Goal: Obtain resource: Download file/media

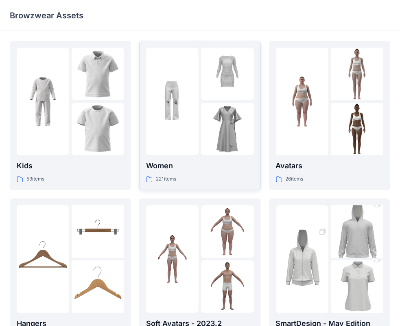
click at [200, 101] on div at bounding box center [200, 102] width 108 height 108
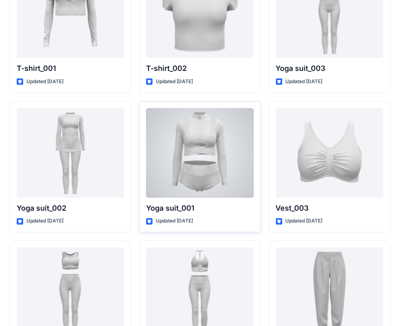
scroll to position [4446, 0]
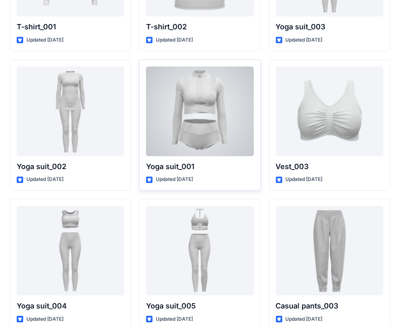
click at [214, 145] on div at bounding box center [200, 111] width 108 height 90
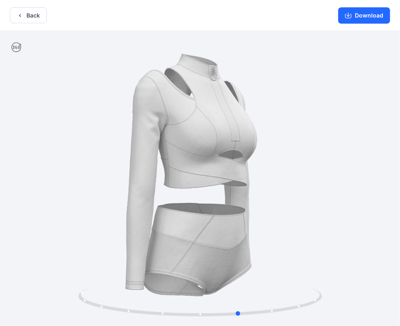
drag, startPoint x: 263, startPoint y: 189, endPoint x: 300, endPoint y: 191, distance: 37.1
click at [301, 190] on div at bounding box center [200, 179] width 400 height 296
drag, startPoint x: 229, startPoint y: 194, endPoint x: 265, endPoint y: 112, distance: 89.0
click at [232, 206] on div at bounding box center [200, 179] width 400 height 296
click at [351, 14] on icon "button" at bounding box center [348, 15] width 7 height 7
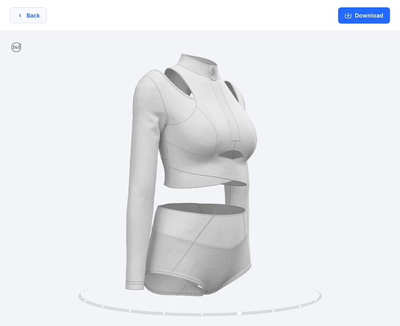
click at [25, 15] on button "Back" at bounding box center [28, 15] width 37 height 16
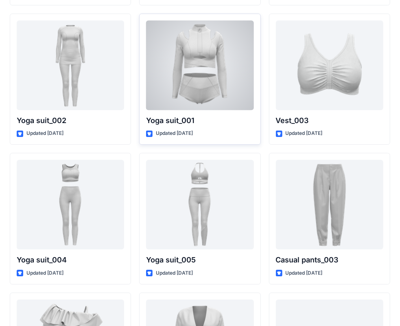
scroll to position [4527, 0]
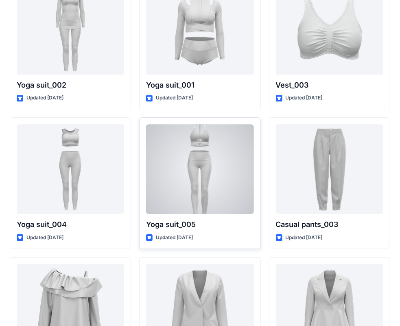
click at [192, 151] on div at bounding box center [200, 169] width 108 height 90
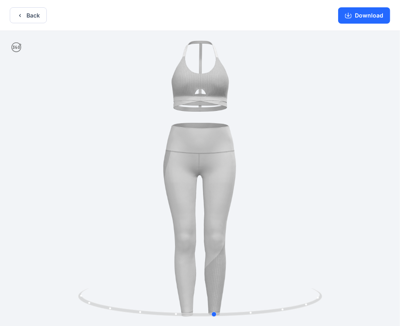
drag, startPoint x: 138, startPoint y: 191, endPoint x: 130, endPoint y: 189, distance: 8.4
click at [130, 189] on div at bounding box center [200, 179] width 400 height 296
click at [22, 12] on icon "button" at bounding box center [20, 15] width 7 height 7
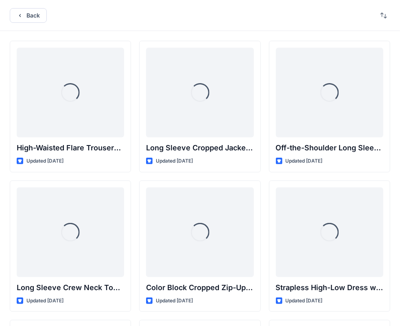
scroll to position [4527, 0]
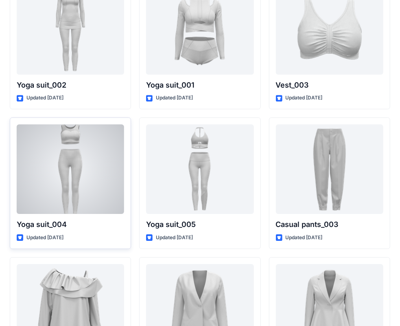
click at [80, 167] on div at bounding box center [71, 169] width 108 height 90
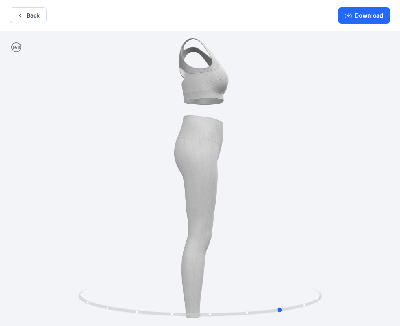
drag, startPoint x: 144, startPoint y: 126, endPoint x: 216, endPoint y: 120, distance: 72.3
click at [216, 120] on div at bounding box center [200, 179] width 400 height 296
click at [24, 16] on button "Back" at bounding box center [28, 15] width 37 height 16
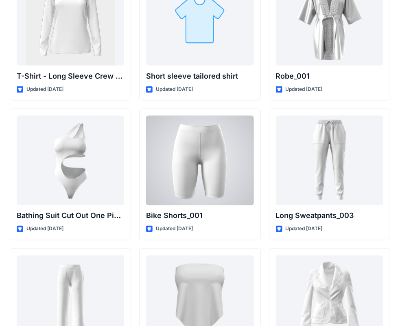
scroll to position [8942, 0]
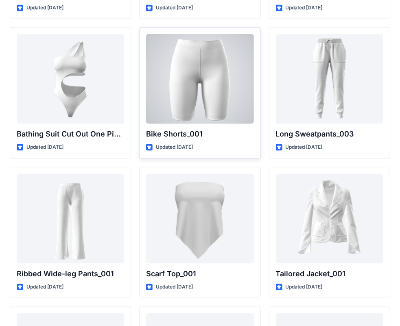
click at [204, 64] on div at bounding box center [200, 79] width 108 height 90
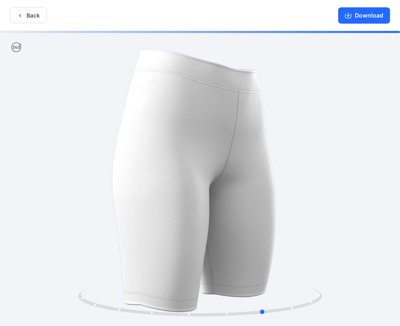
drag, startPoint x: 204, startPoint y: 192, endPoint x: 283, endPoint y: 193, distance: 79.0
click at [283, 193] on div at bounding box center [200, 179] width 400 height 296
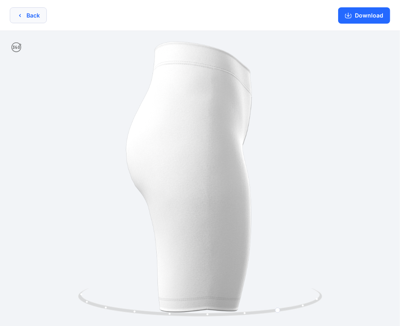
click at [22, 19] on button "Back" at bounding box center [28, 15] width 37 height 16
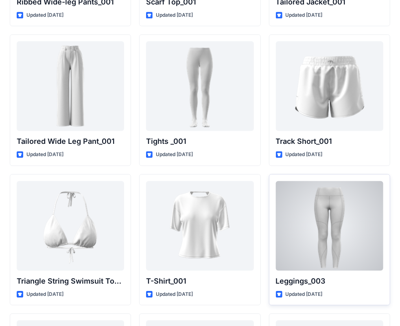
scroll to position [9336, 0]
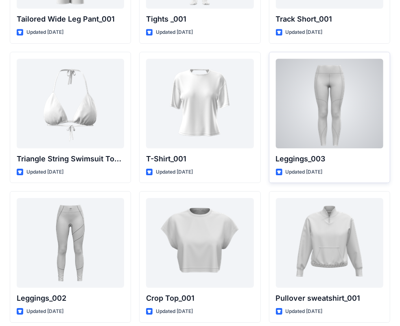
click at [312, 112] on div at bounding box center [330, 104] width 108 height 90
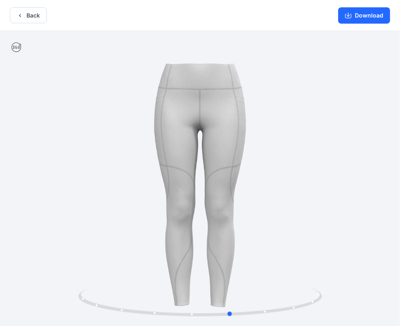
drag, startPoint x: 145, startPoint y: 178, endPoint x: 158, endPoint y: 186, distance: 15.4
click at [159, 187] on div at bounding box center [200, 179] width 400 height 296
click at [360, 20] on button "Download" at bounding box center [364, 15] width 52 height 16
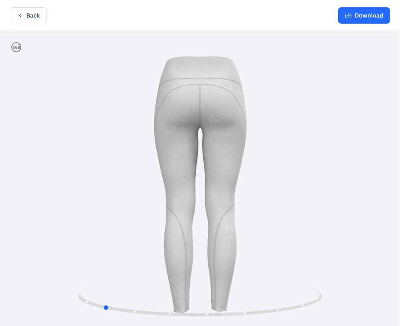
drag, startPoint x: 158, startPoint y: 112, endPoint x: 272, endPoint y: 112, distance: 114.8
click at [272, 112] on div at bounding box center [200, 179] width 400 height 296
click at [29, 12] on button "Back" at bounding box center [28, 15] width 37 height 16
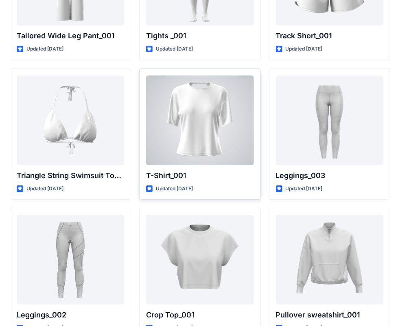
scroll to position [9364, 0]
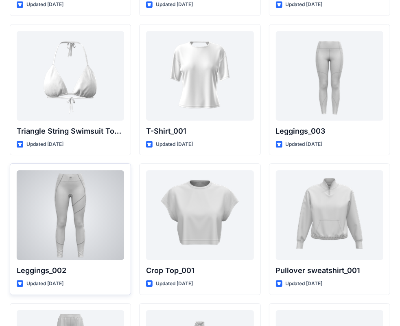
click at [83, 204] on div at bounding box center [71, 215] width 108 height 90
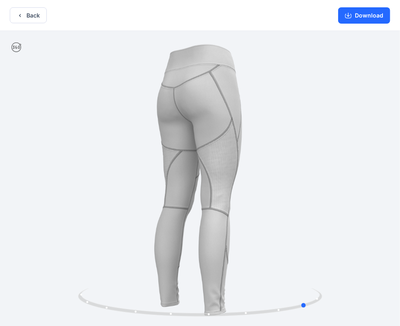
drag, startPoint x: 169, startPoint y: 138, endPoint x: 302, endPoint y: 133, distance: 133.7
click at [302, 133] on div at bounding box center [200, 179] width 400 height 296
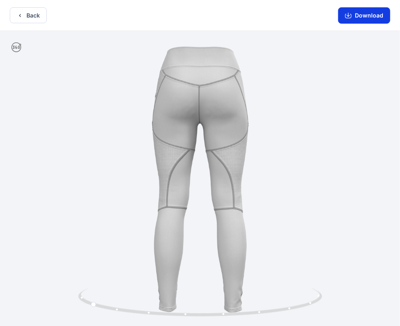
click at [363, 15] on button "Download" at bounding box center [364, 15] width 52 height 16
click at [25, 15] on button "Back" at bounding box center [28, 15] width 37 height 16
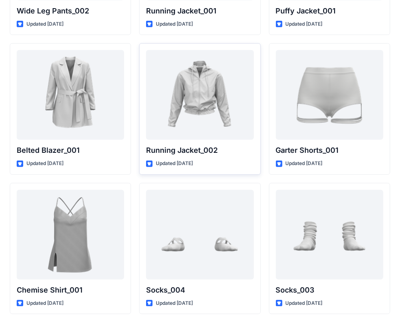
scroll to position [9771, 0]
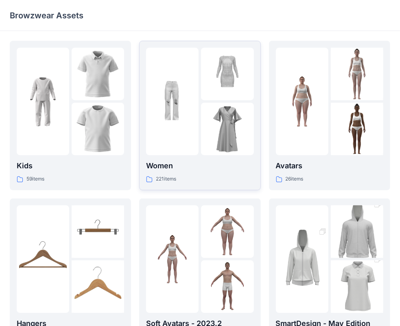
click at [197, 111] on img at bounding box center [172, 101] width 53 height 53
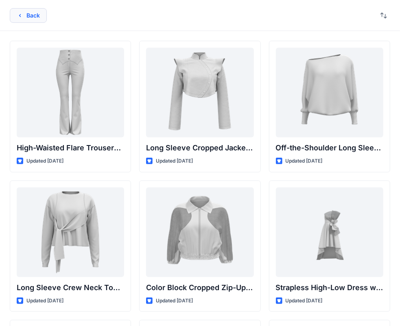
click at [33, 15] on button "Back" at bounding box center [28, 15] width 37 height 15
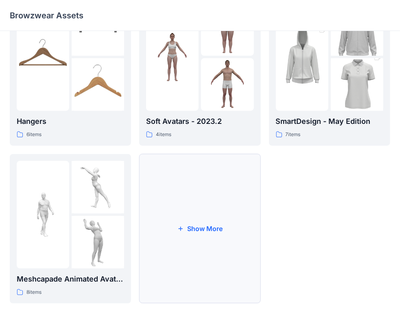
click at [196, 224] on button "Show More" at bounding box center [199, 228] width 121 height 149
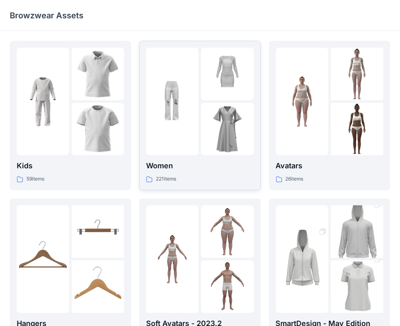
click at [202, 123] on img at bounding box center [227, 129] width 53 height 53
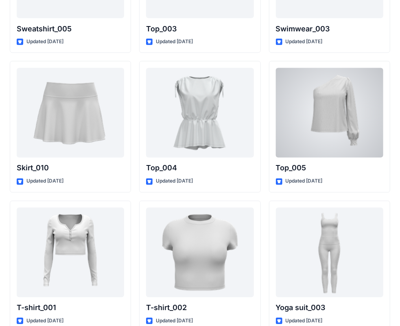
scroll to position [4161, 0]
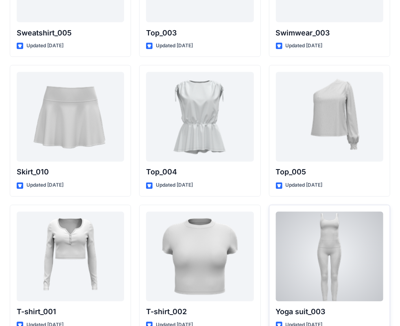
click at [332, 286] on div at bounding box center [330, 257] width 108 height 90
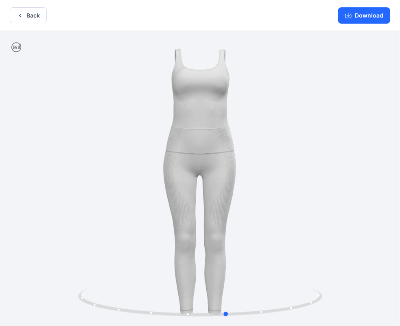
drag, startPoint x: 165, startPoint y: 167, endPoint x: 184, endPoint y: 180, distance: 23.2
click at [184, 180] on div at bounding box center [200, 179] width 400 height 296
click at [366, 13] on button "Download" at bounding box center [364, 15] width 52 height 16
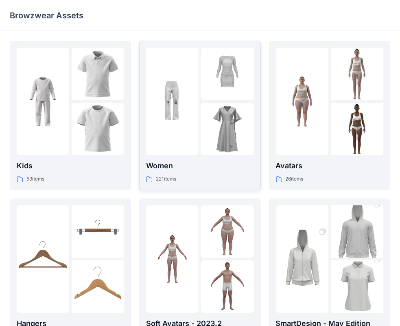
click at [191, 112] on div at bounding box center [172, 102] width 53 height 108
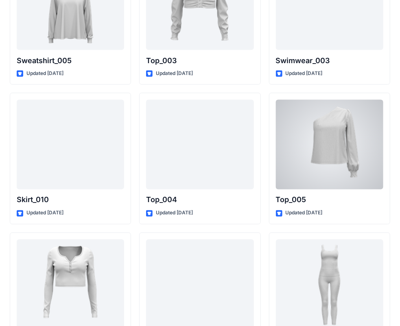
scroll to position [4201, 0]
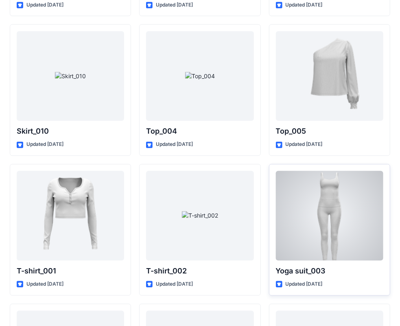
click at [331, 206] on div at bounding box center [330, 216] width 108 height 90
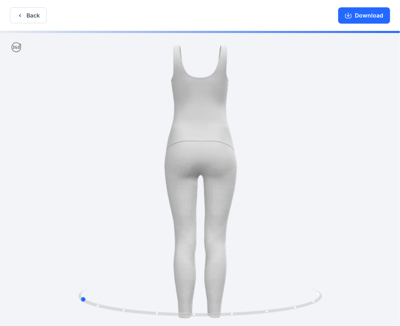
drag, startPoint x: 173, startPoint y: 148, endPoint x: 183, endPoint y: 106, distance: 43.2
click at [285, 149] on div at bounding box center [200, 179] width 400 height 296
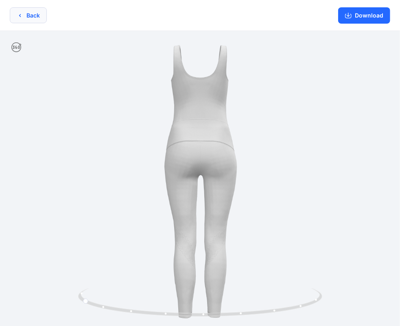
click at [21, 18] on icon "button" at bounding box center [20, 15] width 7 height 7
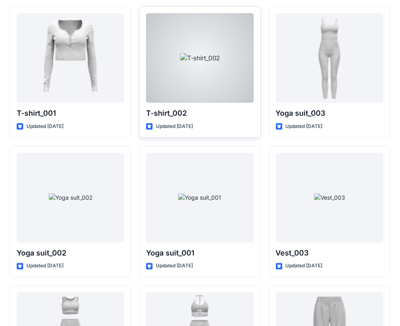
scroll to position [4364, 0]
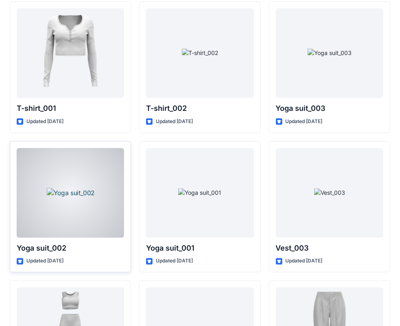
click at [99, 178] on div at bounding box center [71, 193] width 108 height 90
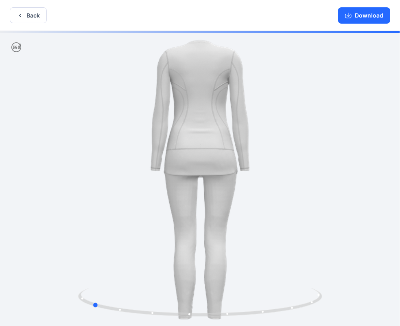
drag, startPoint x: 165, startPoint y: 160, endPoint x: 302, endPoint y: 164, distance: 137.7
click at [302, 164] on div at bounding box center [200, 179] width 400 height 296
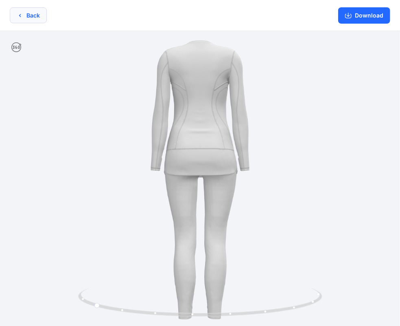
click at [22, 17] on icon "button" at bounding box center [20, 15] width 7 height 7
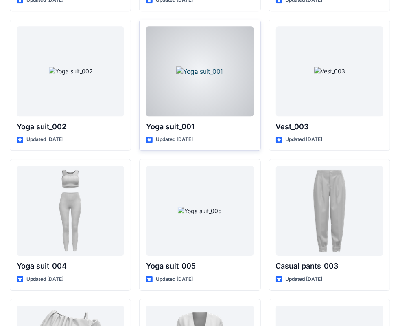
scroll to position [4486, 0]
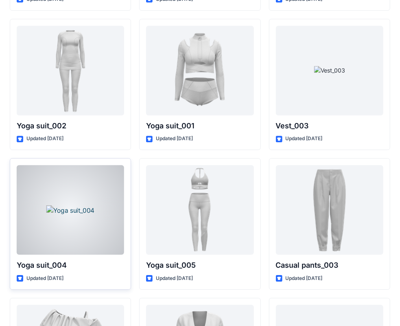
click at [44, 226] on div at bounding box center [71, 210] width 108 height 90
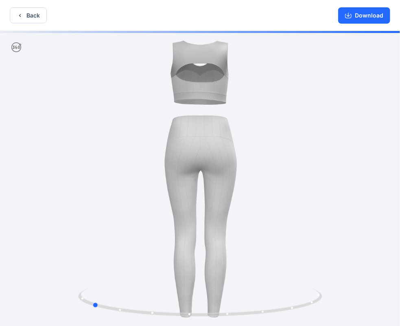
drag, startPoint x: 152, startPoint y: 148, endPoint x: 263, endPoint y: 151, distance: 111.6
click at [263, 151] on div at bounding box center [200, 179] width 400 height 296
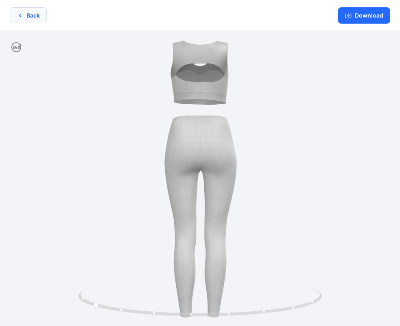
click at [25, 15] on button "Back" at bounding box center [28, 15] width 37 height 16
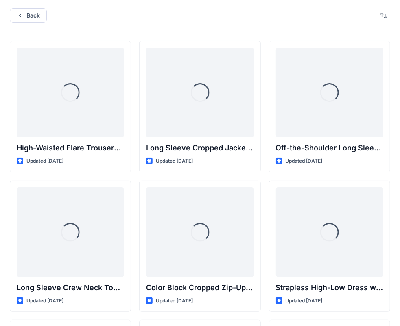
scroll to position [4486, 0]
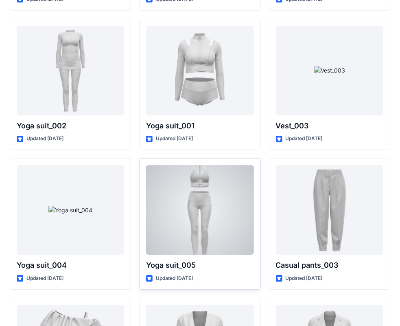
click at [191, 200] on div at bounding box center [200, 210] width 108 height 90
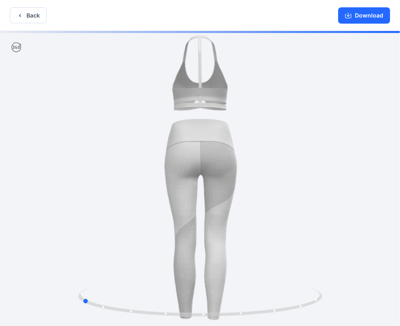
drag, startPoint x: 131, startPoint y: 145, endPoint x: 239, endPoint y: 151, distance: 107.6
click at [239, 151] on div at bounding box center [200, 179] width 400 height 296
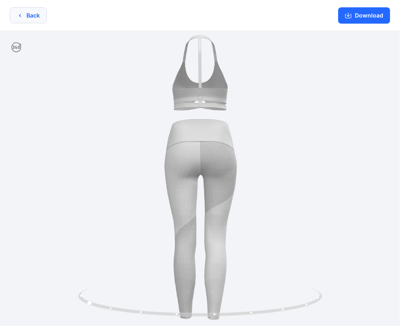
click at [23, 19] on button "Back" at bounding box center [28, 15] width 37 height 16
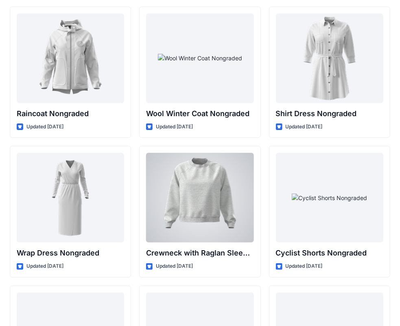
scroll to position [7230, 0]
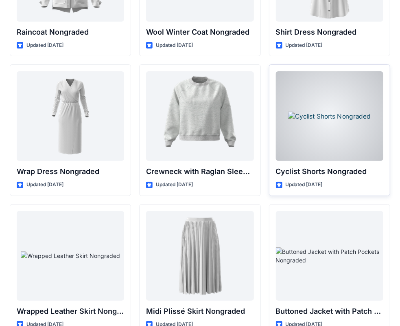
click at [312, 113] on div at bounding box center [330, 116] width 108 height 90
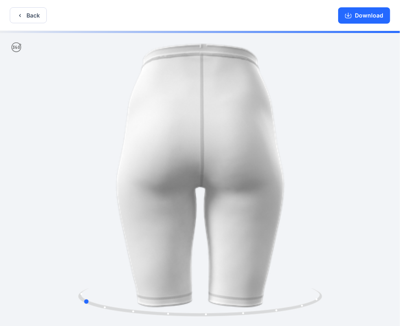
drag, startPoint x: 153, startPoint y: 138, endPoint x: 292, endPoint y: 143, distance: 138.6
click at [292, 143] on div at bounding box center [200, 179] width 400 height 296
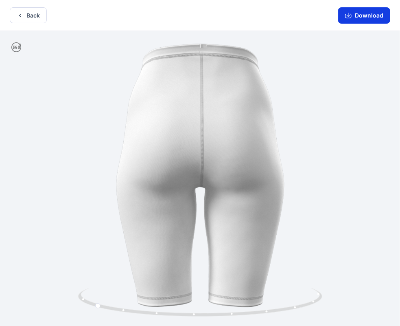
click at [371, 19] on button "Download" at bounding box center [364, 15] width 52 height 16
click at [29, 14] on button "Back" at bounding box center [28, 15] width 37 height 16
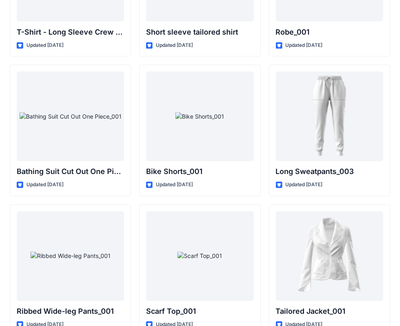
scroll to position [8901, 0]
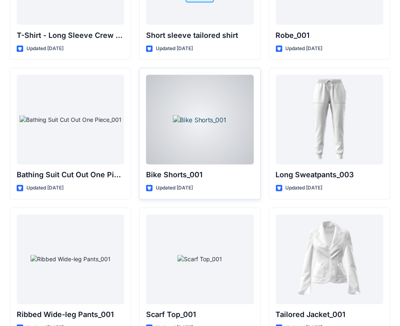
click at [205, 114] on div at bounding box center [200, 120] width 108 height 90
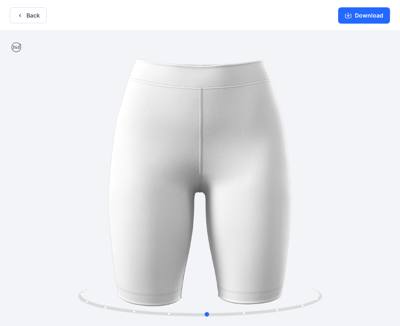
drag, startPoint x: 151, startPoint y: 161, endPoint x: 141, endPoint y: 179, distance: 20.2
click at [141, 179] on div at bounding box center [200, 179] width 400 height 296
click at [356, 18] on button "Download" at bounding box center [364, 15] width 52 height 16
click at [24, 15] on button "Back" at bounding box center [28, 15] width 37 height 16
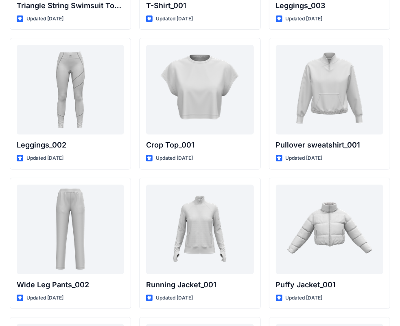
scroll to position [9499, 0]
